Goal: Information Seeking & Learning: Compare options

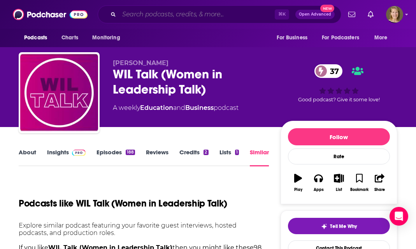
drag, startPoint x: 171, startPoint y: 15, endPoint x: 187, endPoint y: 19, distance: 16.3
click at [172, 15] on input "Search podcasts, credits, & more..." at bounding box center [197, 14] width 156 height 12
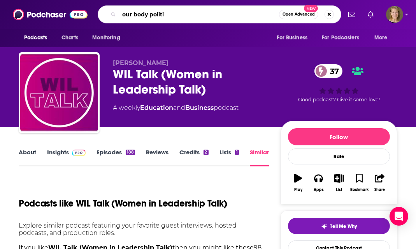
type input "our body politic"
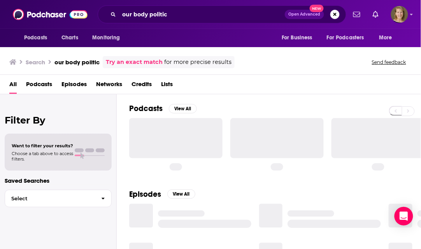
click at [35, 86] on span "Podcasts" at bounding box center [39, 86] width 26 height 16
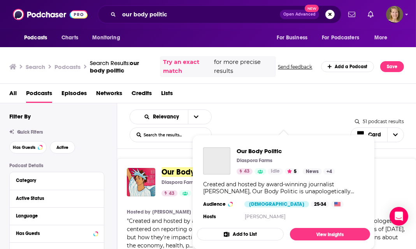
click at [182, 173] on span "Our Body Politic" at bounding box center [190, 172] width 57 height 10
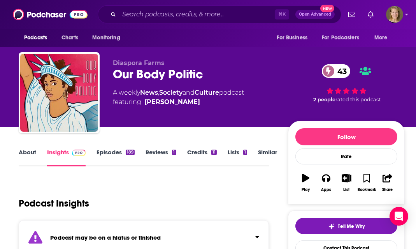
click at [267, 152] on link "Similar" at bounding box center [267, 157] width 19 height 18
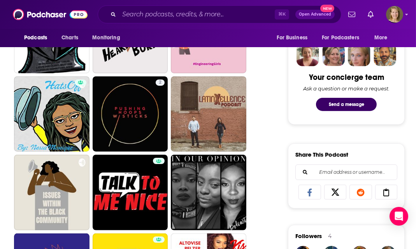
scroll to position [379, 0]
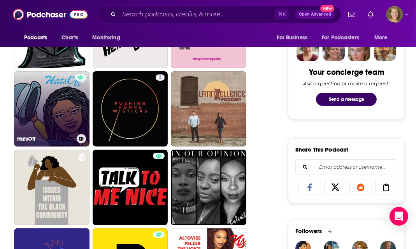
click at [68, 107] on link "HatsOff" at bounding box center [52, 109] width 76 height 76
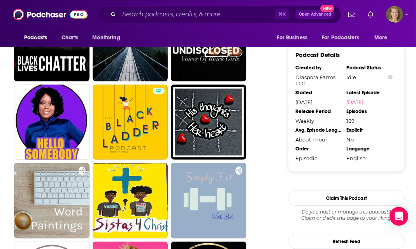
scroll to position [758, 0]
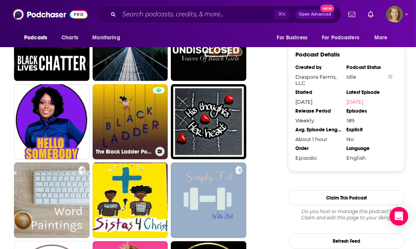
click at [123, 130] on link "The Black Ladder Podcast" at bounding box center [131, 122] width 76 height 76
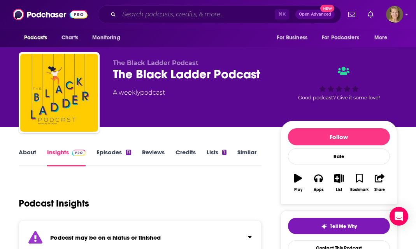
click at [182, 17] on input "Search podcasts, credits, & more..." at bounding box center [197, 14] width 156 height 12
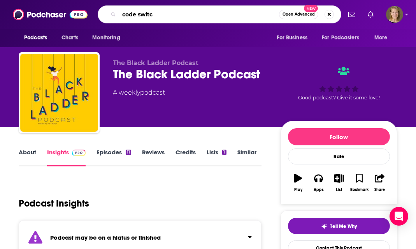
type input "code switch"
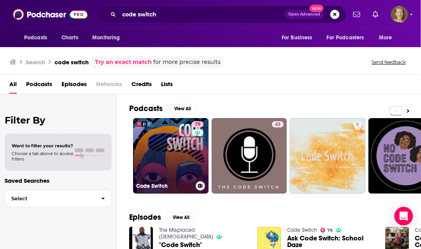
click at [165, 167] on link "79 Code Switch" at bounding box center [171, 156] width 76 height 76
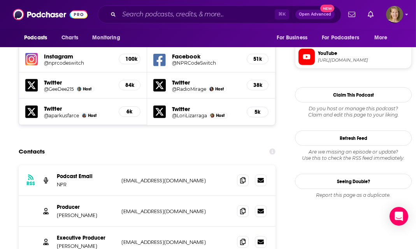
scroll to position [780, 0]
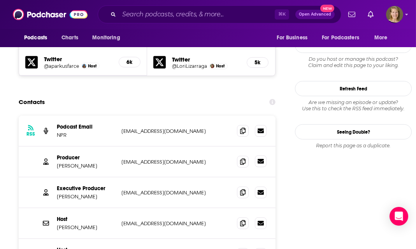
click at [262, 159] on icon at bounding box center [261, 161] width 6 height 5
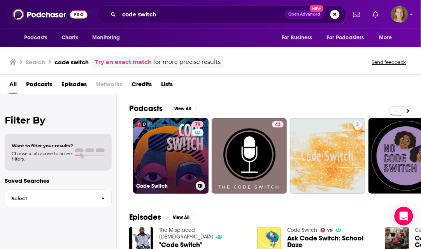
click at [171, 160] on link "79 Code Switch" at bounding box center [171, 156] width 76 height 76
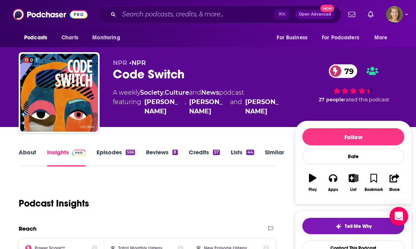
click at [273, 153] on link "Similar" at bounding box center [274, 157] width 19 height 18
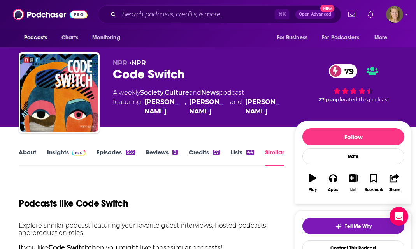
click at [271, 153] on link "Similar" at bounding box center [274, 157] width 19 height 18
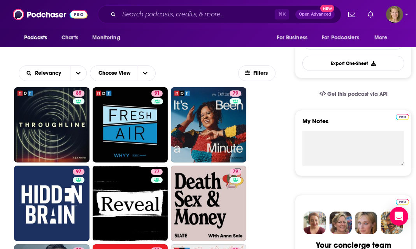
scroll to position [218, 0]
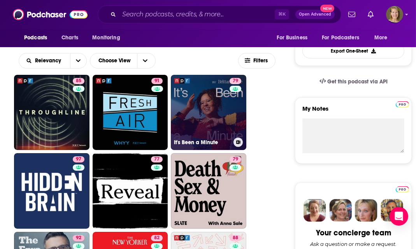
click at [212, 121] on link "79 It's Been a Minute" at bounding box center [209, 113] width 76 height 76
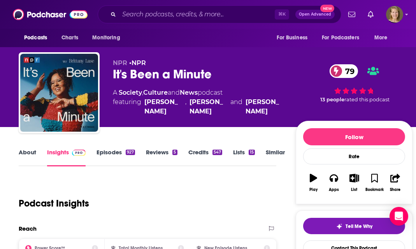
click at [28, 153] on link "About" at bounding box center [28, 157] width 18 height 18
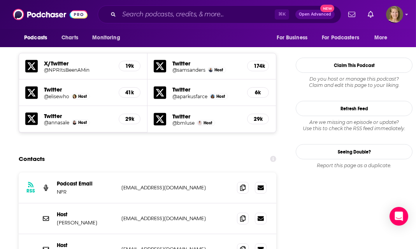
scroll to position [703, 0]
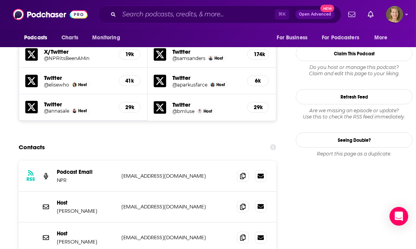
click at [262, 204] on icon at bounding box center [261, 206] width 6 height 5
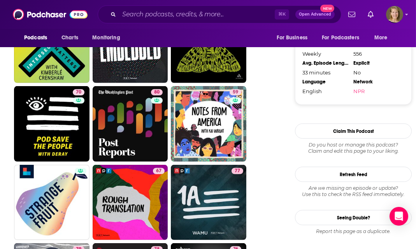
scroll to position [837, 0]
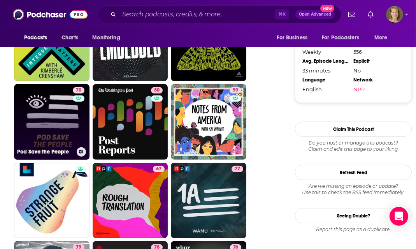
click at [50, 131] on link "70 Pod Save the People" at bounding box center [52, 122] width 76 height 76
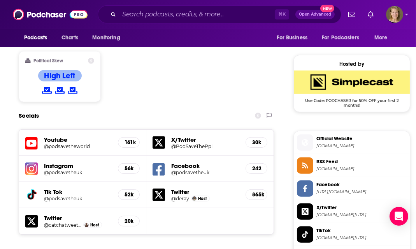
scroll to position [748, 0]
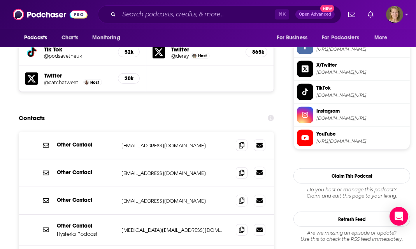
click at [262, 170] on icon at bounding box center [260, 172] width 6 height 5
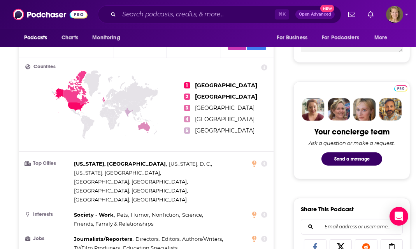
scroll to position [0, 0]
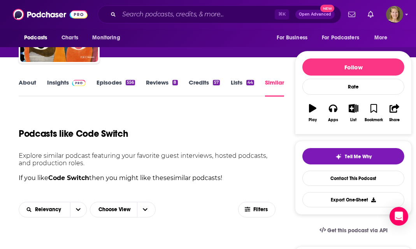
scroll to position [297, 0]
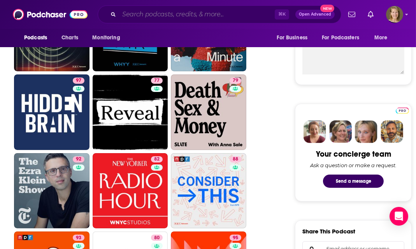
click at [127, 14] on input "Search podcasts, credits, & more..." at bounding box center [197, 14] width 156 height 12
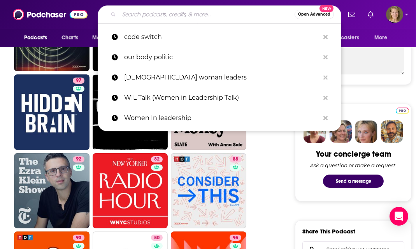
paste input "There Are No Girls on the Internet"
type input "There Are No Girls on the Internet"
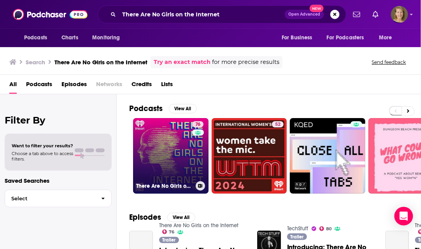
click at [183, 163] on link "76 There Are No Girls on the Internet" at bounding box center [171, 156] width 76 height 76
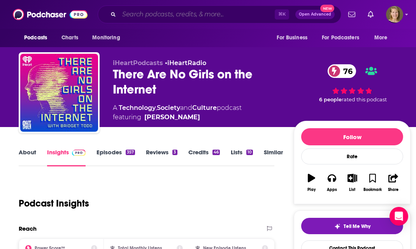
click at [157, 16] on input "Search podcasts, credits, & more..." at bounding box center [197, 14] width 156 height 12
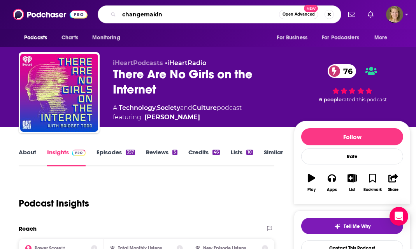
type input "changemaking"
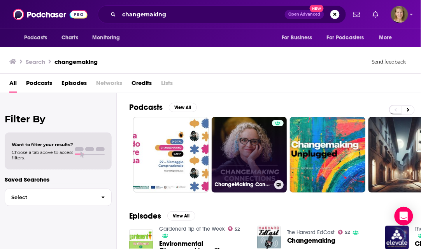
click at [248, 149] on link "ChangeMaking Connections" at bounding box center [250, 155] width 76 height 76
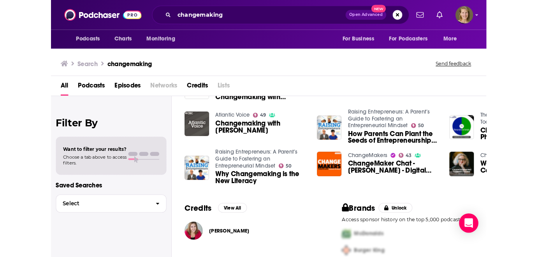
scroll to position [76, 0]
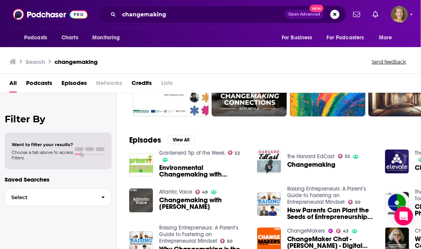
click at [48, 83] on span "Podcasts" at bounding box center [39, 85] width 26 height 16
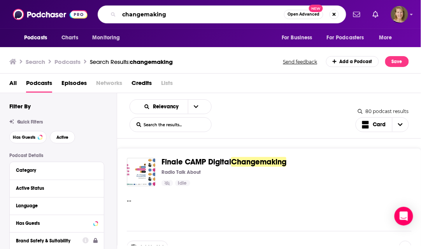
drag, startPoint x: 153, startPoint y: 17, endPoint x: 160, endPoint y: 19, distance: 6.7
click at [153, 17] on input "changemaking" at bounding box center [201, 14] width 165 height 12
drag, startPoint x: 165, startPoint y: 14, endPoint x: 114, endPoint y: 14, distance: 51.4
click at [114, 14] on div "changemaking Open Advanced New" at bounding box center [222, 14] width 249 height 18
type input "[DEMOGRAPHIC_DATA] women leading"
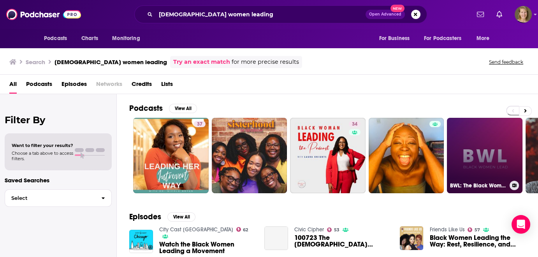
click at [416, 153] on link "BWL: The Black Women Lead Podcast" at bounding box center [485, 156] width 76 height 76
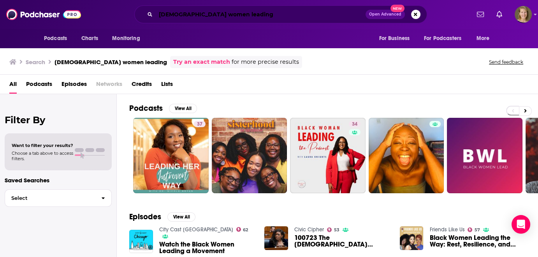
click at [189, 15] on input "[DEMOGRAPHIC_DATA] women leading" at bounding box center [261, 14] width 210 height 12
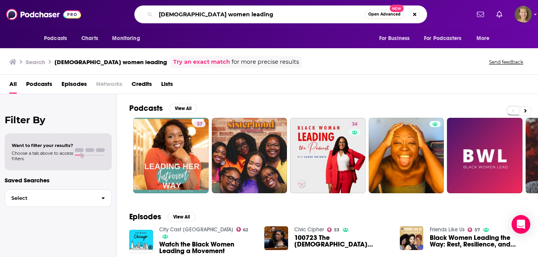
drag, startPoint x: 178, startPoint y: 15, endPoint x: 174, endPoint y: 14, distance: 4.0
click at [174, 14] on input "[DEMOGRAPHIC_DATA] women leading" at bounding box center [260, 14] width 209 height 12
click at [177, 16] on input "[DEMOGRAPHIC_DATA] women leading" at bounding box center [260, 14] width 209 height 12
drag, startPoint x: 176, startPoint y: 13, endPoint x: 144, endPoint y: 14, distance: 32.7
click at [144, 14] on div "black women leading Open Advanced New" at bounding box center [280, 14] width 293 height 18
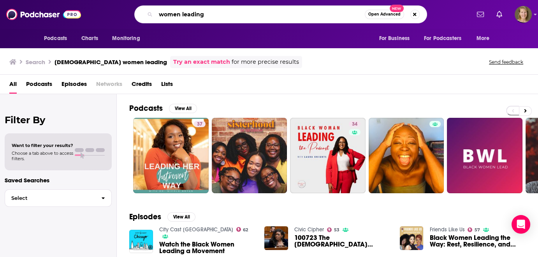
type input "women leading"
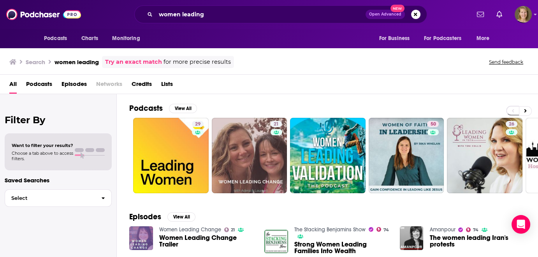
click at [38, 85] on span "Podcasts" at bounding box center [39, 86] width 26 height 16
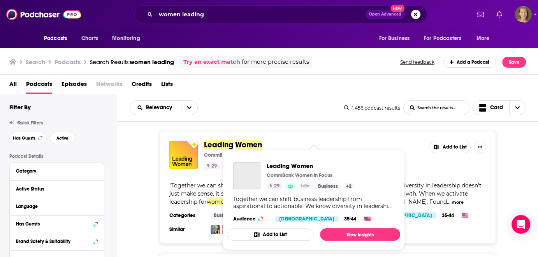
click at [217, 143] on span "Leading" at bounding box center [218, 145] width 29 height 10
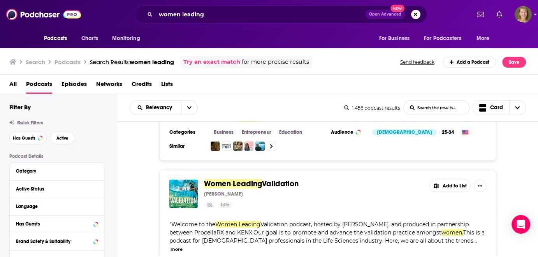
scroll to position [70, 0]
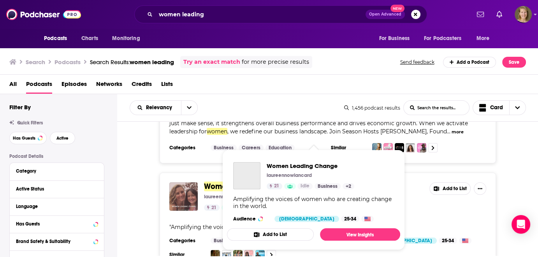
click at [253, 188] on div "Women Leading Change" at bounding box center [246, 175] width 27 height 27
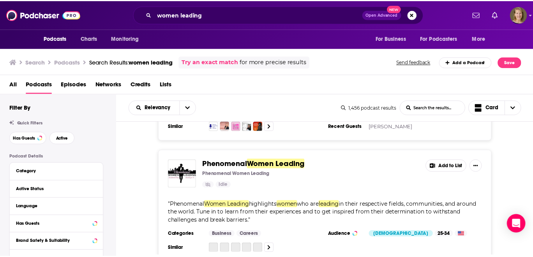
scroll to position [594, 0]
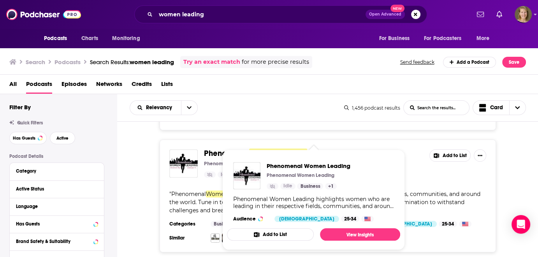
click at [266, 149] on span "Women Leading" at bounding box center [278, 154] width 58 height 10
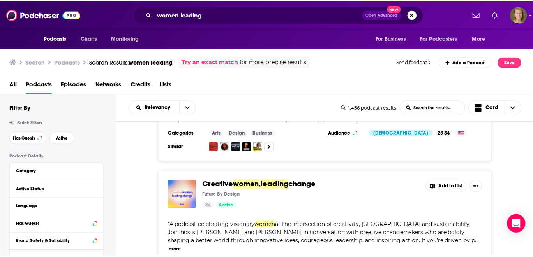
scroll to position [1136, 0]
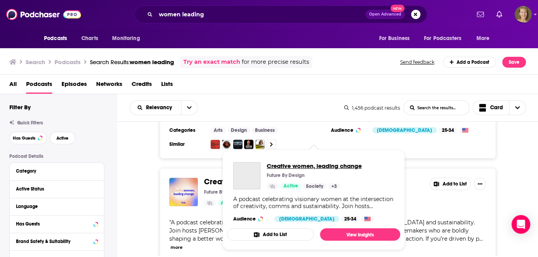
click at [297, 166] on span "Creative women, leading change" at bounding box center [314, 165] width 95 height 7
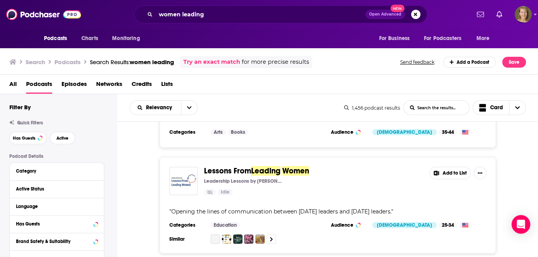
scroll to position [2755, 0]
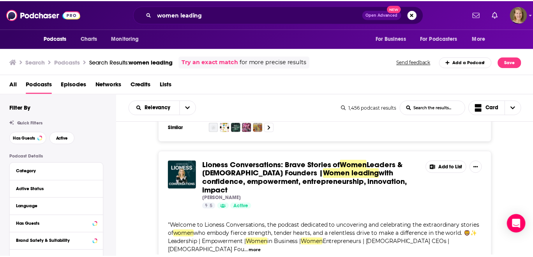
scroll to position [2856, 0]
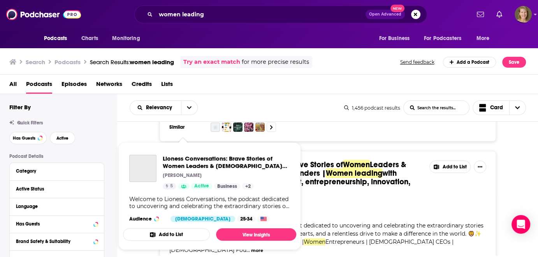
click at [184, 144] on span "Lioness Conversations: Brave Stories of Women Leaders & [DEMOGRAPHIC_DATA] Foun…" at bounding box center [209, 196] width 173 height 108
click at [185, 161] on img "Lioness Conversations: Brave Stories of Women Leaders & Female Founders | Women…" at bounding box center [183, 175] width 28 height 28
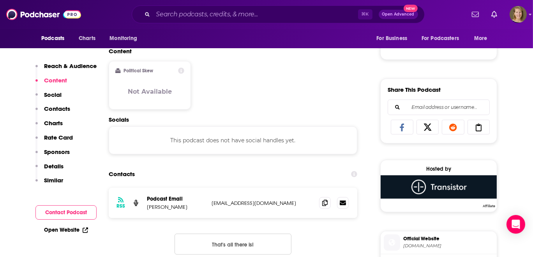
scroll to position [471, 0]
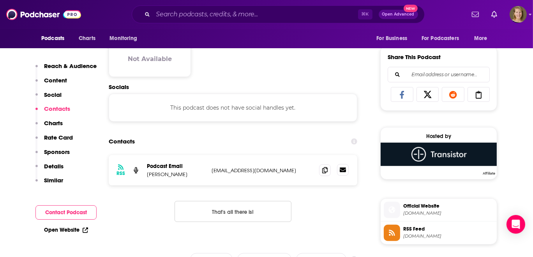
click at [342, 171] on icon at bounding box center [342, 170] width 6 height 6
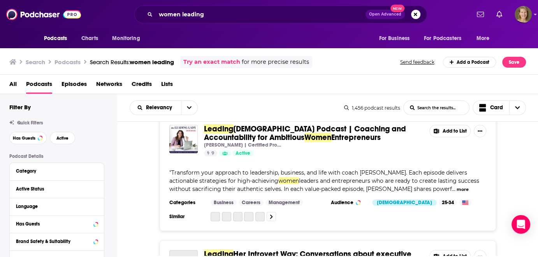
scroll to position [3419, 0]
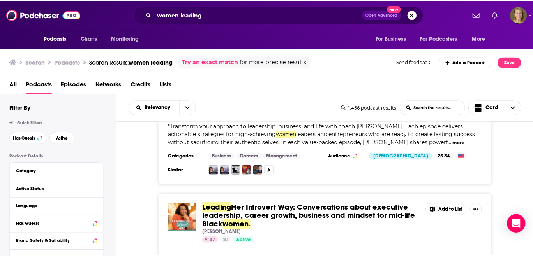
scroll to position [3429, 0]
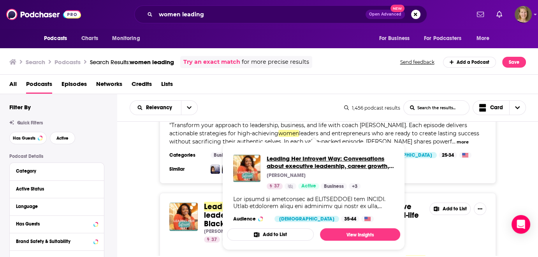
click at [281, 161] on span "Leading Her Introvert Way: Conversations about executive leadership, career gro…" at bounding box center [330, 162] width 127 height 15
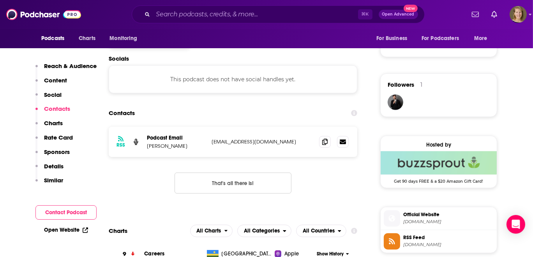
scroll to position [528, 0]
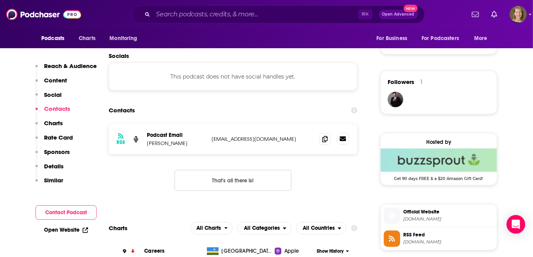
click at [341, 140] on icon at bounding box center [342, 139] width 6 height 5
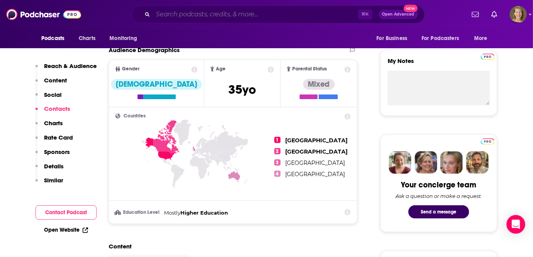
drag, startPoint x: 207, startPoint y: 14, endPoint x: 207, endPoint y: 21, distance: 7.0
click at [207, 14] on input "Search podcasts, credits, & more..." at bounding box center [255, 14] width 205 height 12
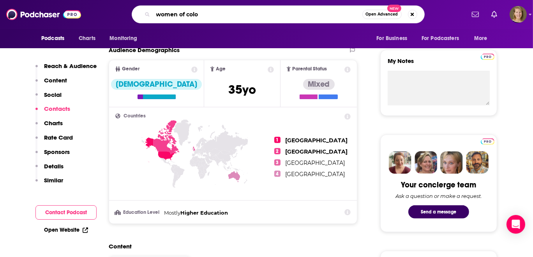
type input "women of color"
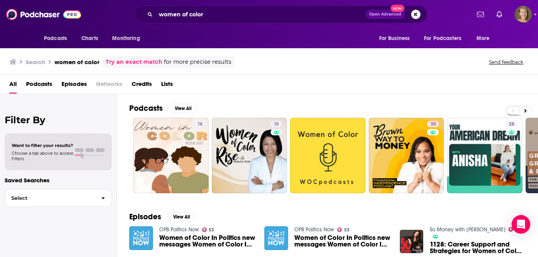
click at [39, 83] on span "Podcasts" at bounding box center [39, 86] width 26 height 16
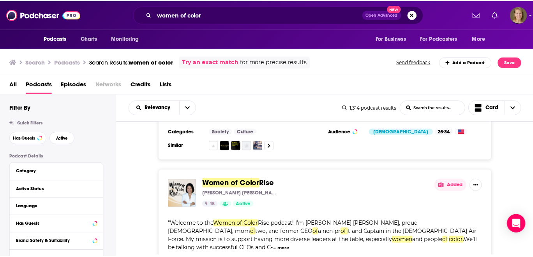
scroll to position [107, 0]
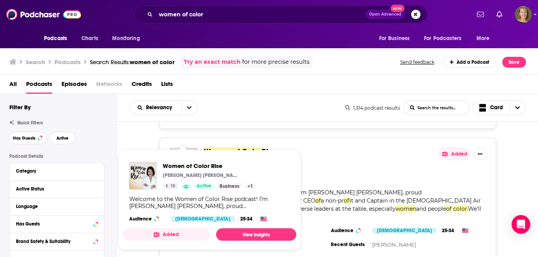
click at [362, 171] on div "18 Active" at bounding box center [318, 173] width 228 height 6
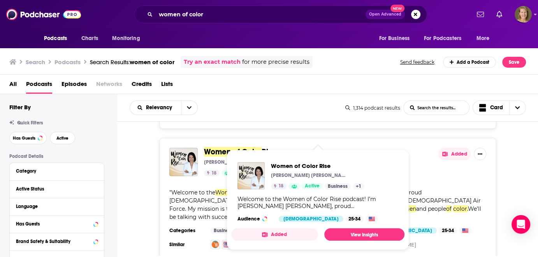
click at [246, 151] on span "Women of Color Rise [PERSON_NAME] [PERSON_NAME] 18 Active Business + 1 Welcome …" at bounding box center [317, 200] width 173 height 100
click at [193, 159] on img "Women of Color Rise" at bounding box center [183, 162] width 28 height 28
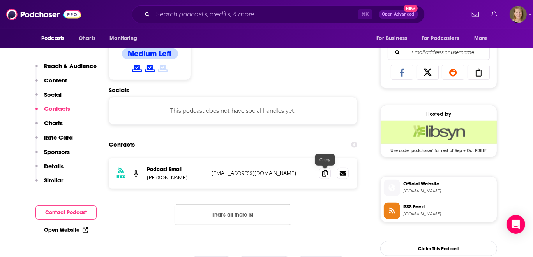
scroll to position [587, 0]
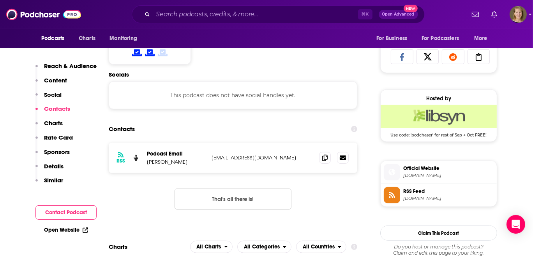
scroll to position [508, 0]
click at [345, 159] on link at bounding box center [343, 159] width 12 height 12
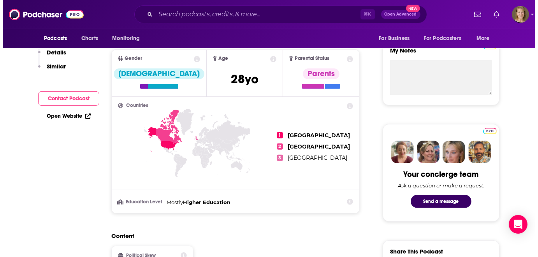
scroll to position [0, 0]
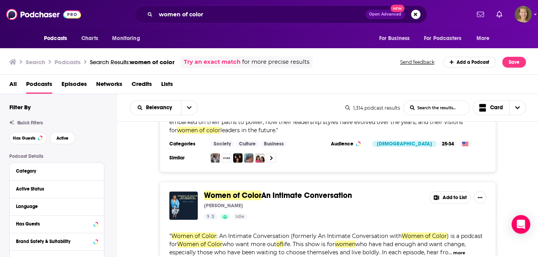
scroll to position [1445, 0]
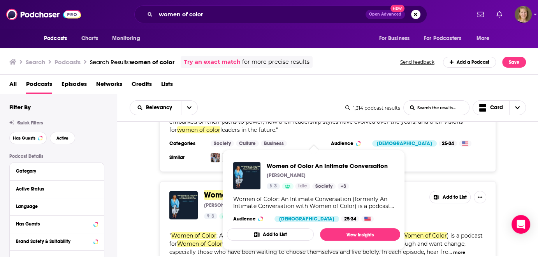
click at [209, 190] on span "Women of Color" at bounding box center [232, 195] width 57 height 10
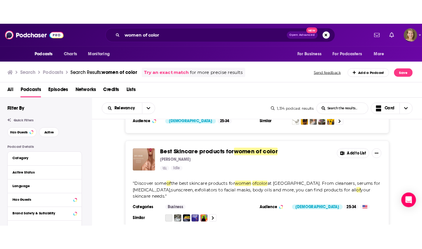
scroll to position [2856, 0]
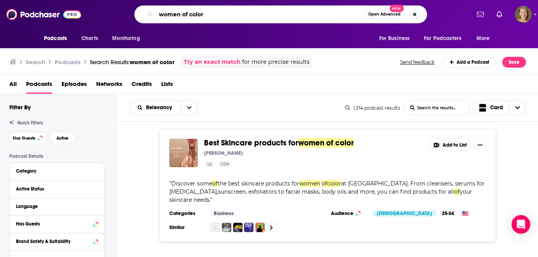
drag, startPoint x: 210, startPoint y: 16, endPoint x: 196, endPoint y: 17, distance: 14.5
click at [196, 17] on input "women of color" at bounding box center [260, 14] width 209 height 12
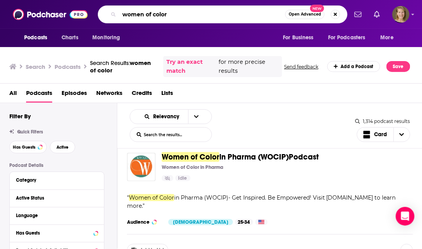
scroll to position [2859, 0]
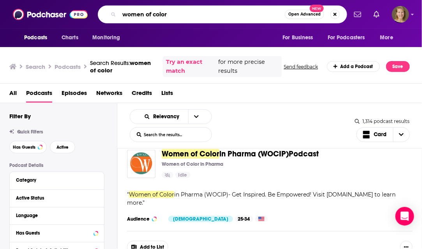
click at [174, 15] on input "women of color" at bounding box center [201, 14] width 165 height 12
drag, startPoint x: 178, startPoint y: 14, endPoint x: 116, endPoint y: 14, distance: 61.9
click at [116, 14] on div "women of color Open Advanced New" at bounding box center [222, 14] width 249 height 18
paste input "Break Fake Rules Podcast"
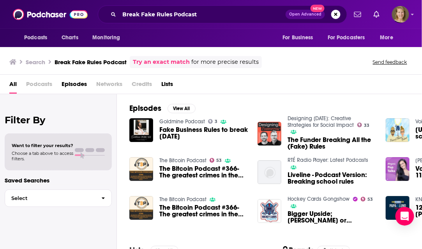
click at [37, 83] on span "Podcasts" at bounding box center [39, 86] width 26 height 16
click at [32, 79] on span "Podcasts" at bounding box center [39, 86] width 26 height 16
click at [32, 84] on span "Podcasts" at bounding box center [39, 86] width 26 height 16
click at [38, 83] on span "Podcasts" at bounding box center [39, 86] width 26 height 16
click at [175, 14] on input "Break Fake Rules Podcast" at bounding box center [202, 14] width 166 height 12
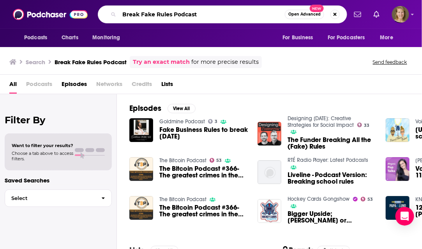
drag, startPoint x: 171, startPoint y: 14, endPoint x: 213, endPoint y: 14, distance: 41.3
click at [213, 14] on input "Break Fake Rules Podcast" at bounding box center [201, 14] width 165 height 12
type input "Break Fake Rules"
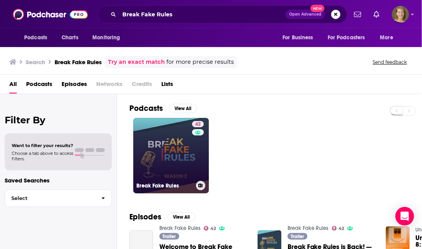
click at [175, 148] on link "42 Break Fake Rules" at bounding box center [171, 156] width 76 height 76
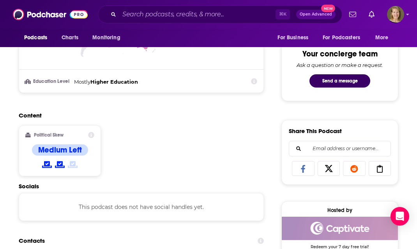
scroll to position [498, 0]
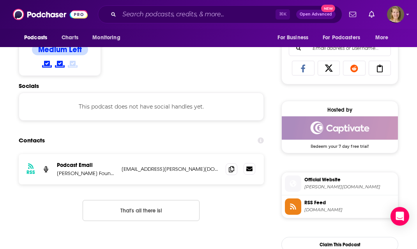
click at [250, 169] on icon at bounding box center [249, 169] width 6 height 5
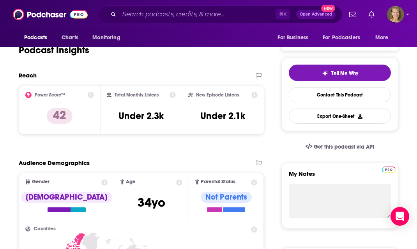
scroll to position [0, 0]
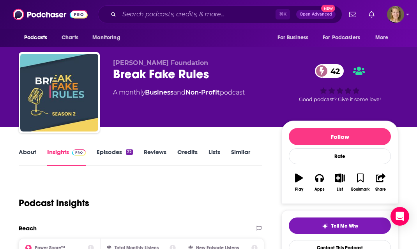
click at [243, 152] on link "Similar" at bounding box center [240, 157] width 19 height 18
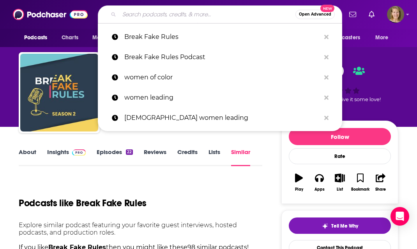
click at [147, 13] on input "Search podcasts, credits, & more..." at bounding box center [207, 14] width 176 height 12
paste input "Becoming the Vision"
type input "Becoming the Vision"
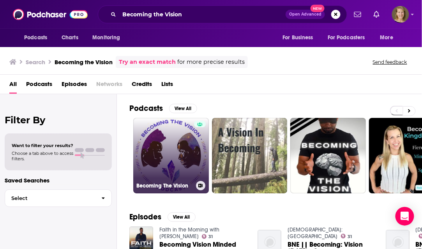
click at [172, 156] on link "Becoming The Vision" at bounding box center [171, 156] width 76 height 76
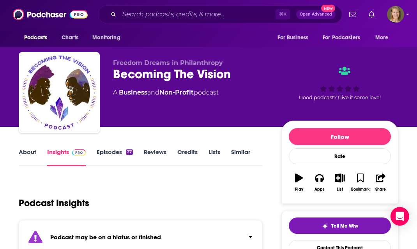
click at [236, 155] on link "Similar" at bounding box center [240, 157] width 19 height 18
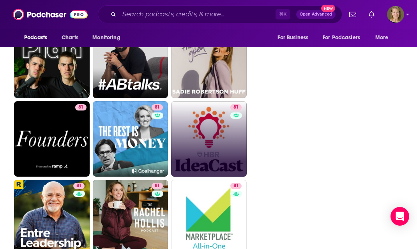
scroll to position [1870, 0]
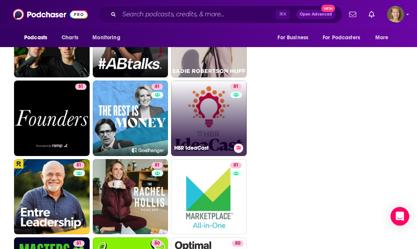
click at [208, 120] on link "81 HBR IdeaCast" at bounding box center [209, 119] width 76 height 76
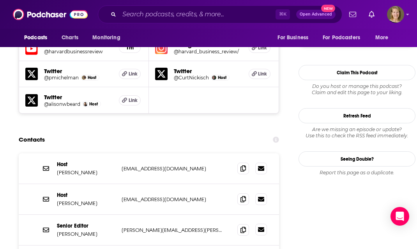
scroll to position [709, 0]
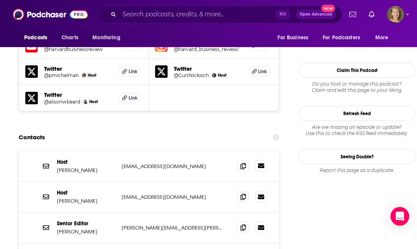
click at [261, 163] on icon at bounding box center [261, 166] width 6 height 6
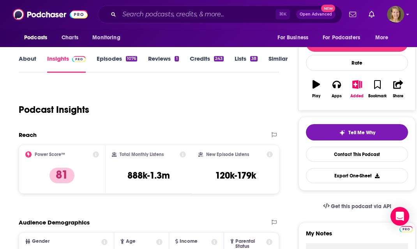
scroll to position [0, 0]
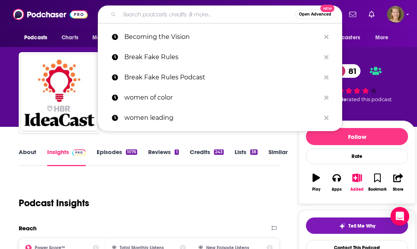
click at [135, 11] on input "Search podcasts, credits, & more..." at bounding box center [207, 14] width 176 height 12
paste input "Nonprofits Are Messy: Lessons in Leadership | Board Development"
type input "Nonprofits Are Messy: Lessons in Leadership | Board Development"
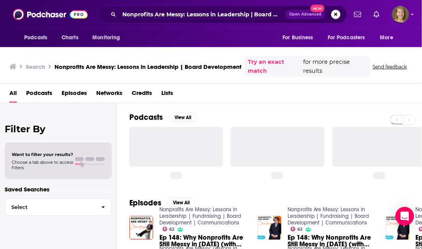
click at [44, 94] on span "Podcasts" at bounding box center [39, 95] width 26 height 16
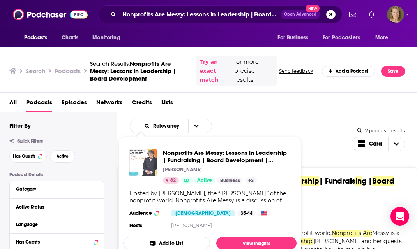
click at [143, 156] on img "Nonprofits Are Messy: Lessons in Leadership | Fundraising | Board Development |…" at bounding box center [142, 162] width 27 height 27
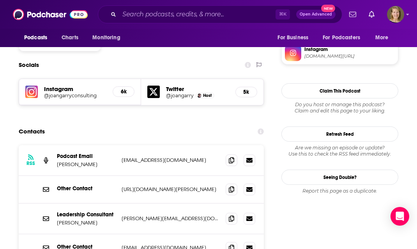
scroll to position [667, 0]
click at [251, 158] on icon at bounding box center [249, 160] width 6 height 5
click at [125, 14] on input "Search podcasts, credits, & more..." at bounding box center [197, 14] width 156 height 12
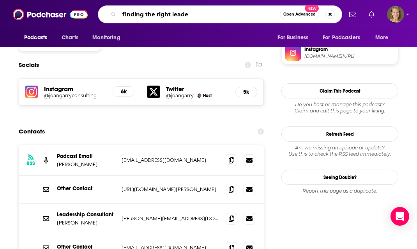
type input "finding the right leader"
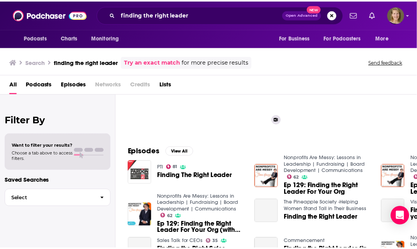
scroll to position [87, 0]
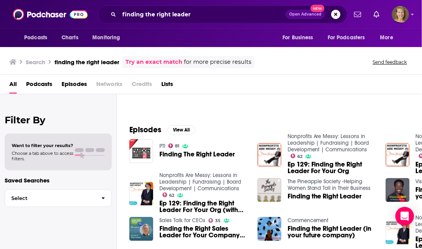
click at [40, 85] on span "Podcasts" at bounding box center [39, 86] width 26 height 16
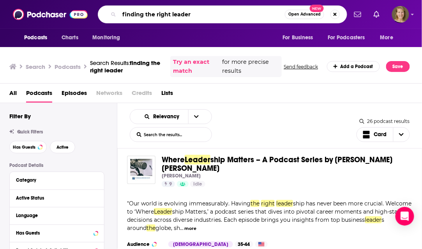
drag, startPoint x: 197, startPoint y: 16, endPoint x: 100, endPoint y: 13, distance: 97.0
click at [100, 13] on div "finding the right leader Open Advanced New" at bounding box center [222, 14] width 249 height 18
paste input "The Minority Leaders"
type input "The Minority Leaders"
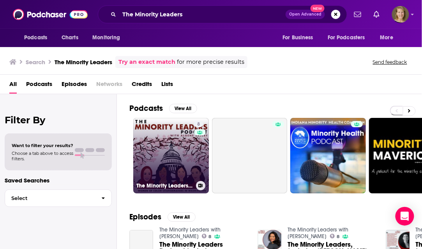
click at [189, 152] on link "8 The Minority Leaders with Algene Sajery" at bounding box center [171, 156] width 76 height 76
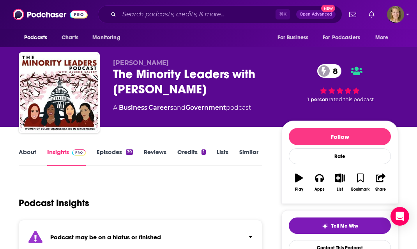
click at [253, 153] on link "Similar" at bounding box center [248, 157] width 19 height 18
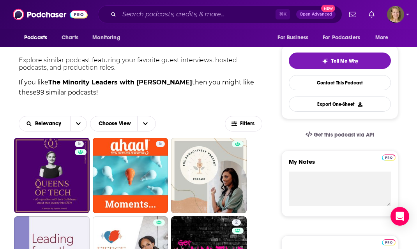
scroll to position [206, 0]
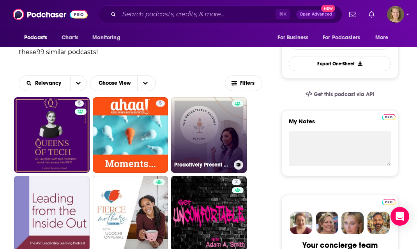
click at [211, 136] on link "Proactively Present Podcast" at bounding box center [209, 135] width 76 height 76
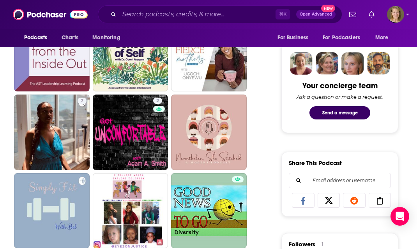
scroll to position [367, 0]
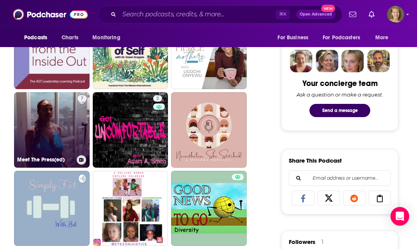
click at [81, 125] on div "7" at bounding box center [81, 125] width 9 height 60
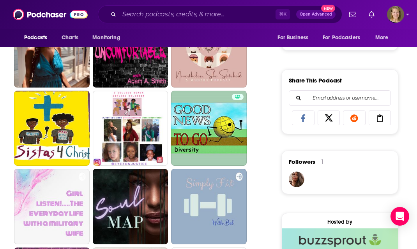
scroll to position [452, 0]
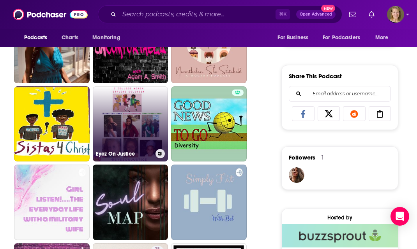
click at [130, 136] on link "Eyez On Justice" at bounding box center [131, 124] width 76 height 76
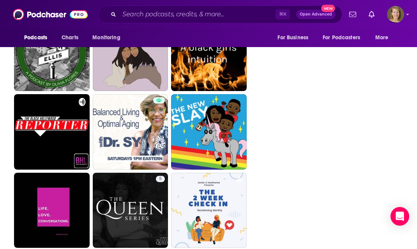
scroll to position [1316, 0]
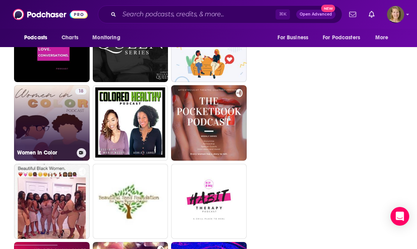
click at [51, 122] on link "18 Women In Color" at bounding box center [52, 123] width 76 height 76
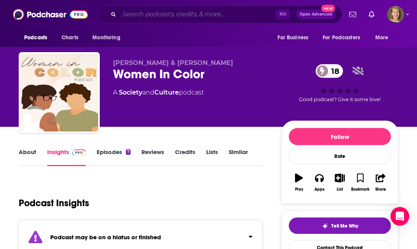
click at [125, 13] on input "Search podcasts, credits, & more..." at bounding box center [197, 14] width 156 height 12
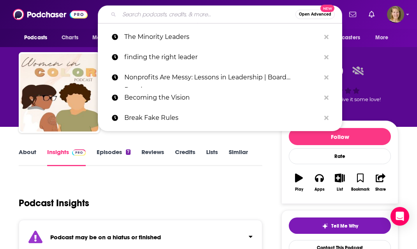
paste input "Disruptive Leadership Podcast"
type input "Disruptive Leadership Podcast"
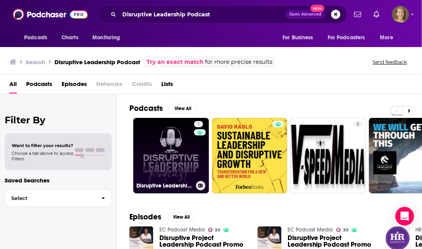
click at [167, 149] on link "1 Disruptive Leadership Podcast" at bounding box center [171, 156] width 76 height 76
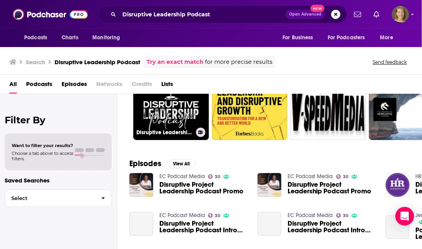
scroll to position [75, 0]
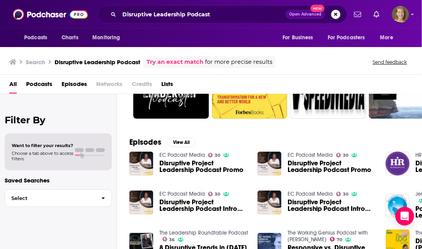
click at [34, 82] on span "Podcasts" at bounding box center [39, 86] width 26 height 16
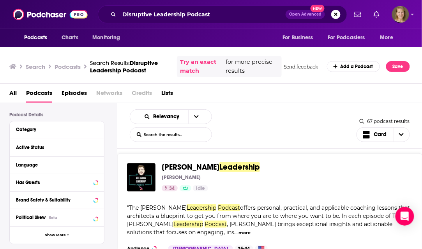
scroll to position [1847, 0]
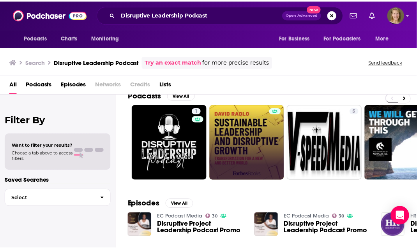
scroll to position [97, 0]
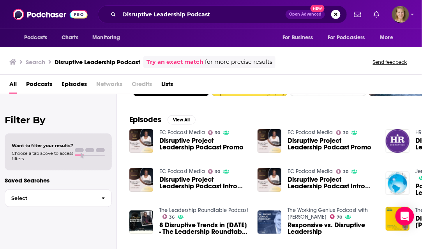
click at [192, 142] on span "Disruptive Project Leadership Podcast Promo" at bounding box center [203, 143] width 89 height 13
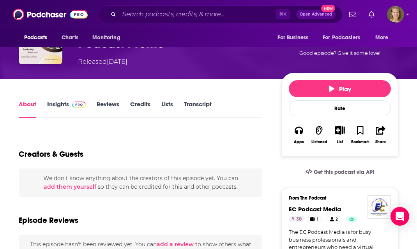
scroll to position [107, 0]
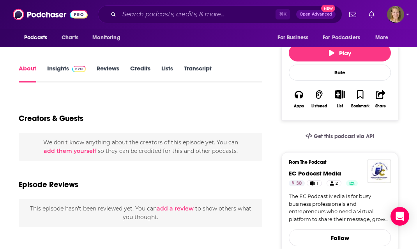
click at [53, 67] on link "Insights" at bounding box center [66, 74] width 39 height 18
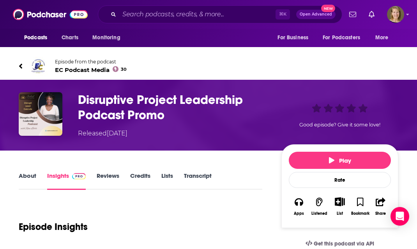
click at [25, 177] on link "About" at bounding box center [28, 181] width 18 height 18
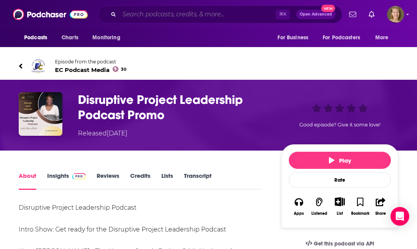
click at [155, 14] on input "Search podcasts, credits, & more..." at bounding box center [197, 14] width 156 height 12
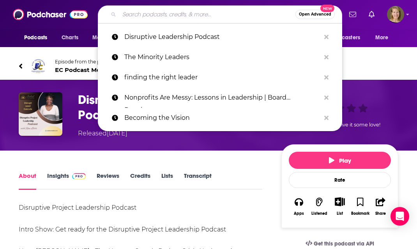
paste input "Resilience and Resistance Podcast"
type input "Resilience and Resistance Podcast"
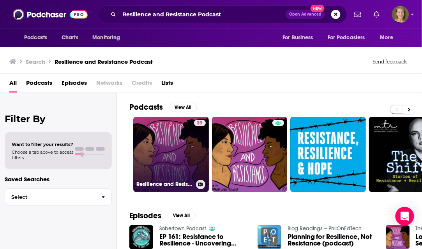
click at [158, 156] on link "39 Resilience and Resistance Podcast" at bounding box center [171, 155] width 76 height 76
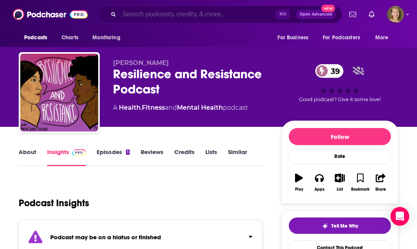
click at [132, 13] on input "Search podcasts, credits, & more..." at bounding box center [197, 14] width 156 height 12
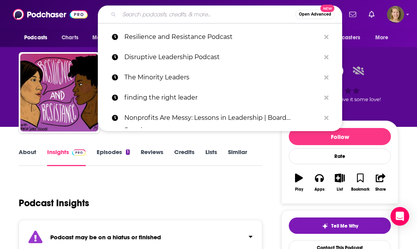
paste input "Black Girl In Om"
type input "Black Girl In Om"
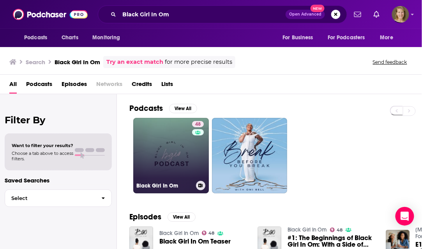
click at [169, 142] on link "48 Black Girl In Om" at bounding box center [171, 156] width 76 height 76
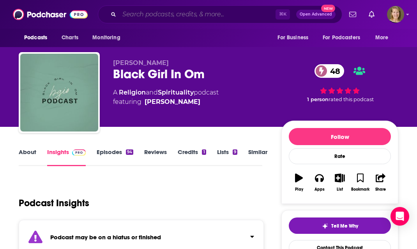
click at [143, 15] on input "Search podcasts, credits, & more..." at bounding box center [197, 14] width 156 height 12
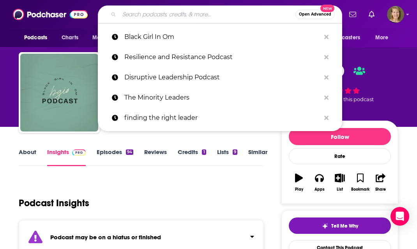
paste input "The Brown Ambition Podcast"
type input "The Brown Ambition Podcast"
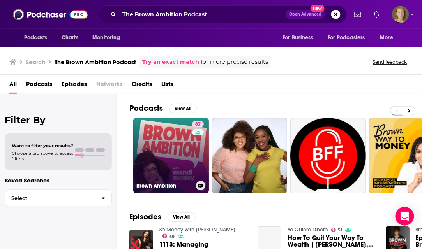
click at [175, 155] on link "67 Brown Ambition" at bounding box center [171, 156] width 76 height 76
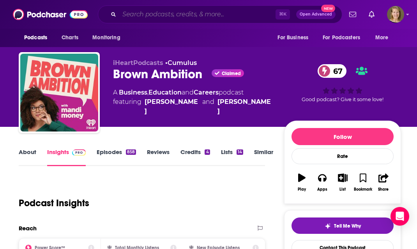
click at [137, 15] on input "Search podcasts, credits, & more..." at bounding box center [197, 14] width 156 height 12
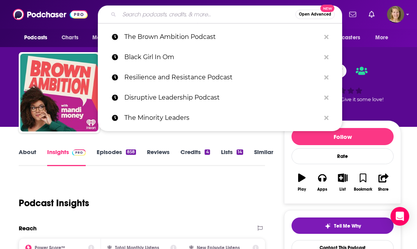
paste input "The Climb Podcast"
type input "The Climb Podcast"
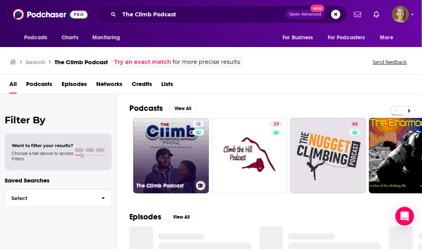
click at [169, 142] on link "18 The Climb Podcast" at bounding box center [171, 156] width 76 height 76
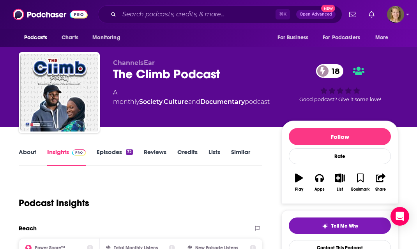
drag, startPoint x: 107, startPoint y: 16, endPoint x: 123, endPoint y: 18, distance: 15.3
click at [107, 16] on div "⌘ K Open Advanced New" at bounding box center [220, 14] width 244 height 18
click at [124, 16] on input "Search podcasts, credits, & more..." at bounding box center [197, 14] width 156 height 12
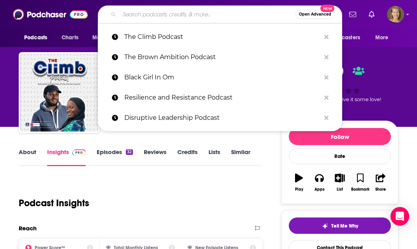
paste input "What Rules!? A Career Podcast for Women of Color"
type input "What Rules!? A Career Podcast for Women of Color"
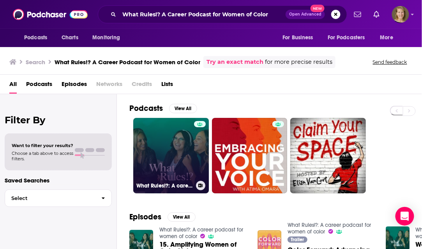
click at [180, 158] on link "What Rules!?: A career podcast for women of color" at bounding box center [171, 156] width 76 height 76
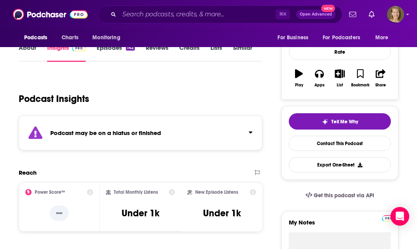
scroll to position [205, 0]
